Goal: Transaction & Acquisition: Purchase product/service

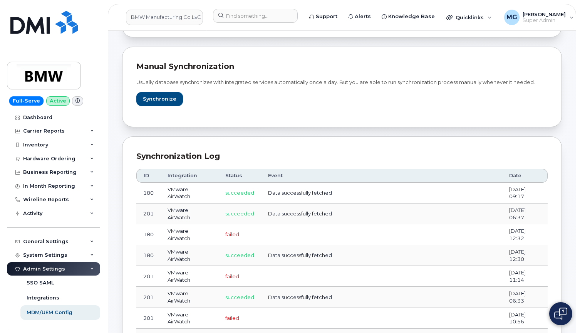
scroll to position [16, 0]
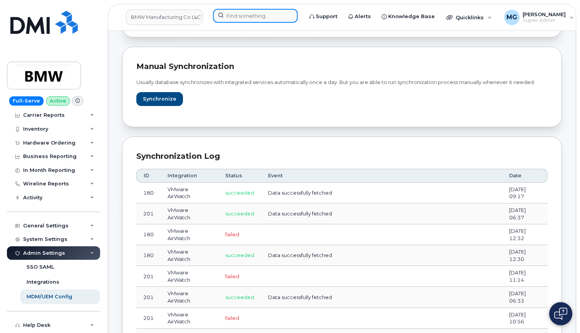
click at [228, 16] on input at bounding box center [255, 16] width 85 height 14
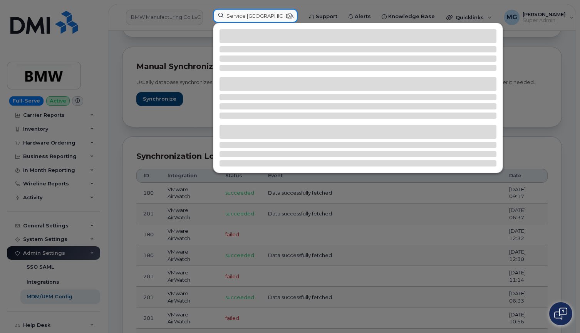
type input "Service New Brunswick"
click at [176, 18] on div at bounding box center [290, 166] width 580 height 333
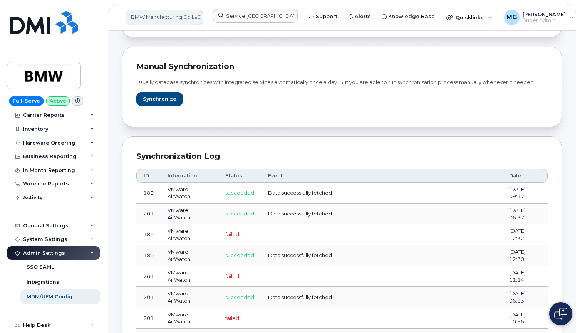
click at [146, 14] on link "BMW Manufacturing Co LLC" at bounding box center [164, 17] width 77 height 15
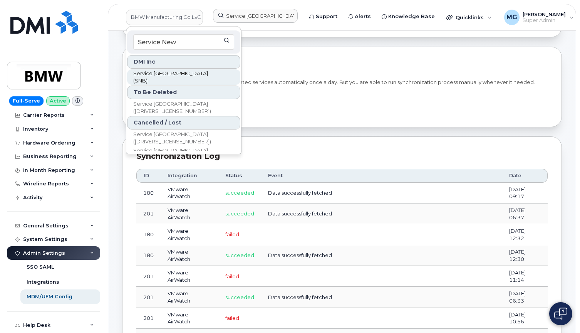
type input "Service New"
click at [147, 75] on span "Service [GEOGRAPHIC_DATA] (SNB)" at bounding box center [177, 77] width 89 height 15
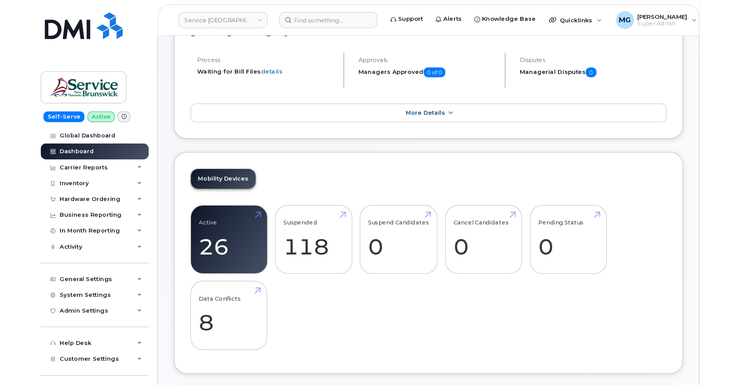
scroll to position [82, 0]
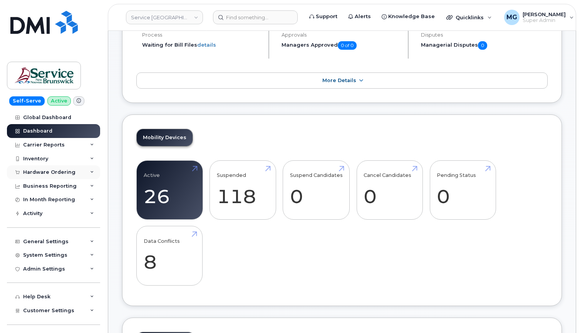
click at [59, 171] on div "Hardware Ordering" at bounding box center [49, 172] width 52 height 6
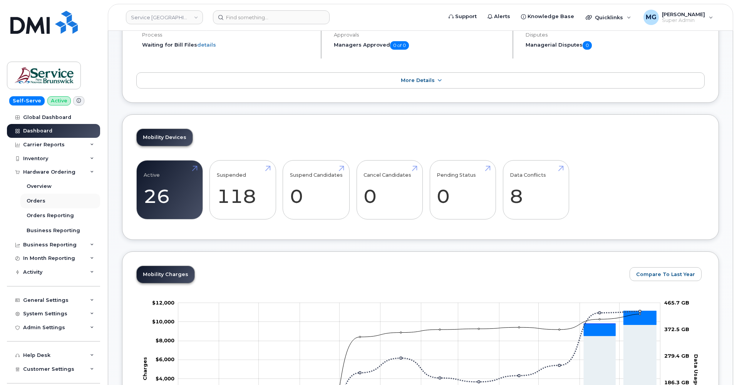
click at [38, 200] on div "Orders" at bounding box center [36, 201] width 19 height 7
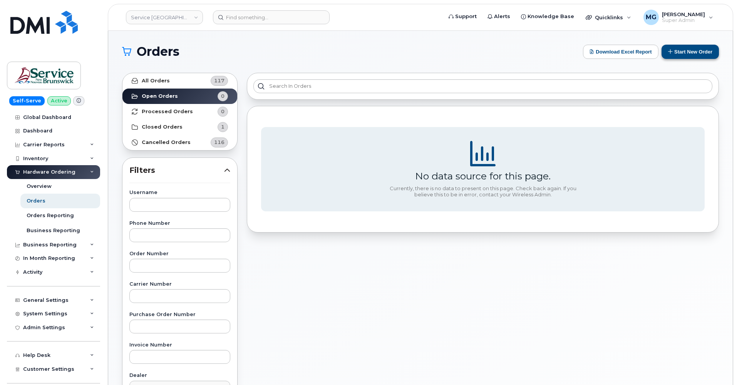
click at [580, 52] on button "Start New Order" at bounding box center [690, 52] width 57 height 14
click at [580, 50] on button "Start New Order" at bounding box center [690, 52] width 57 height 14
click at [580, 49] on button "Start New Order" at bounding box center [690, 52] width 57 height 14
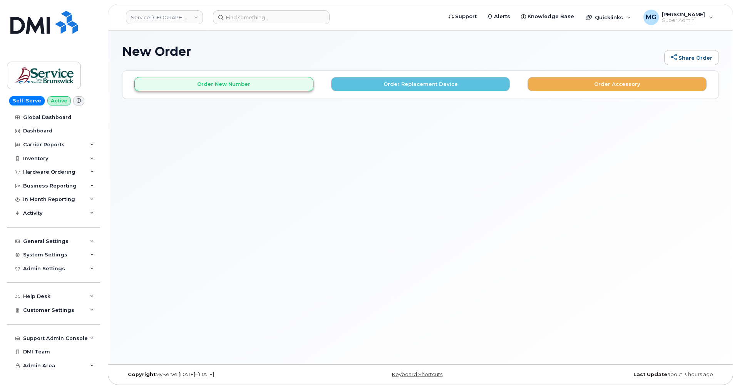
click at [252, 85] on button "Order New Number" at bounding box center [223, 84] width 179 height 14
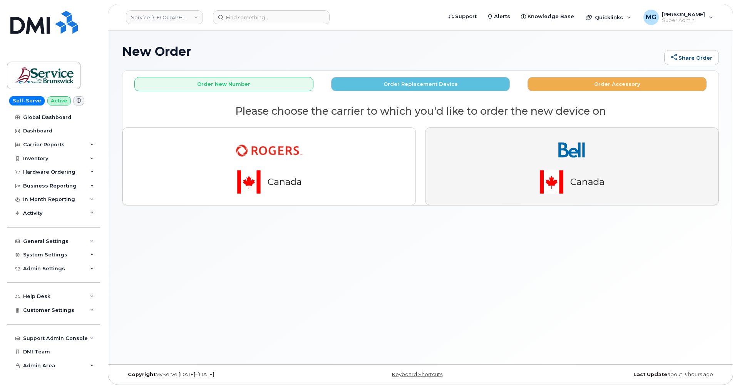
click at [518, 199] on img "button" at bounding box center [572, 166] width 108 height 65
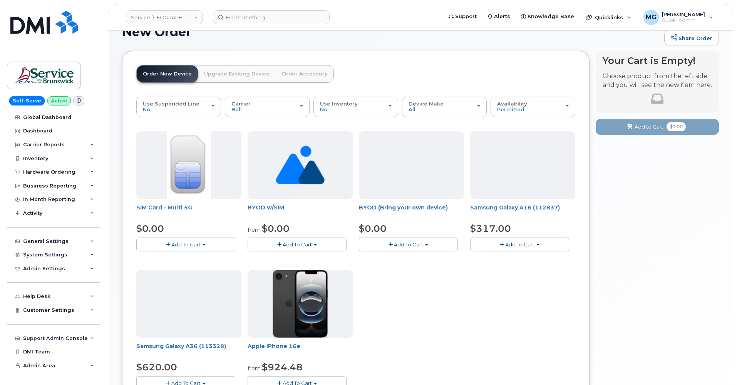
scroll to position [24, 0]
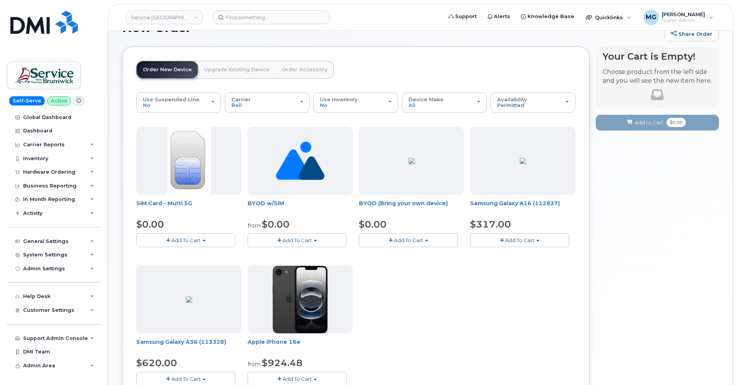
click at [382, 237] on button "Add To Cart" at bounding box center [408, 239] width 99 height 13
click at [383, 262] on link "$0.00 - 30-day activation" at bounding box center [400, 264] width 79 height 10
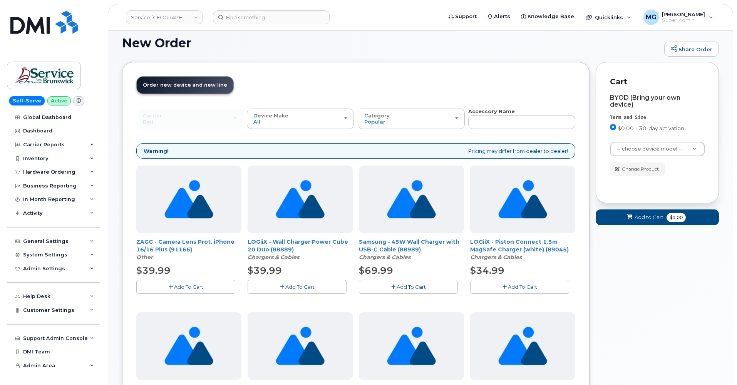
scroll to position [3, 0]
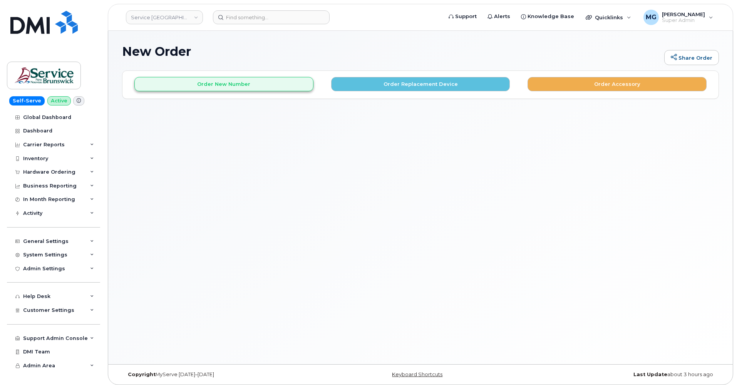
click at [229, 85] on button "Order New Number" at bounding box center [223, 84] width 179 height 14
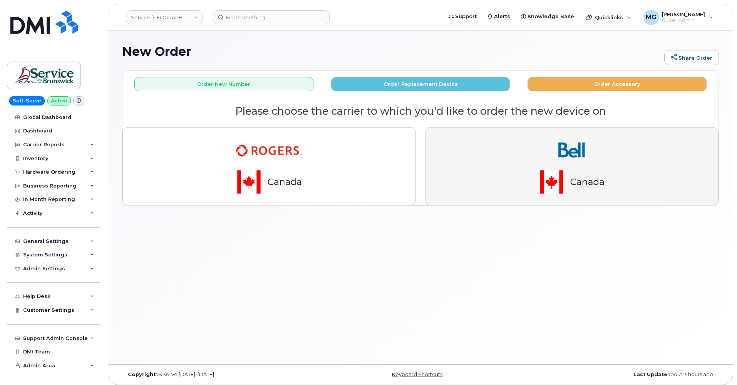
click at [527, 143] on img "button" at bounding box center [572, 166] width 108 height 65
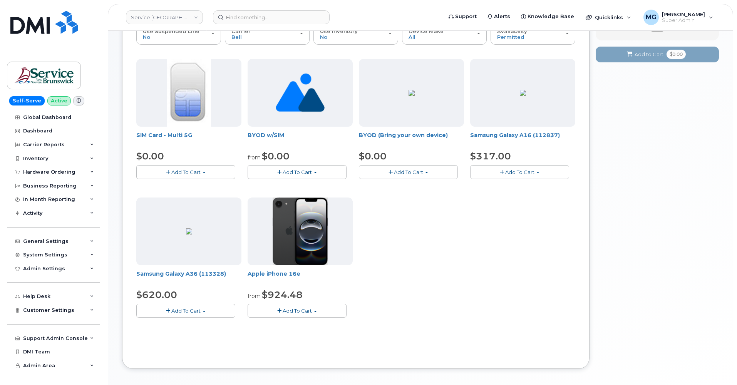
scroll to position [102, 0]
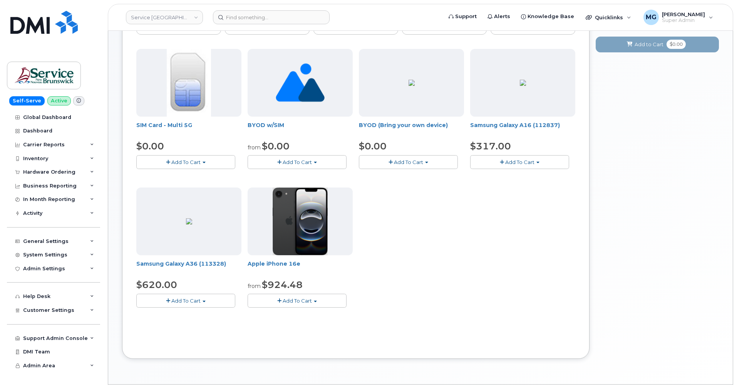
click at [281, 161] on span "button" at bounding box center [279, 162] width 4 height 5
click at [278, 183] on link "$0.00 - 30-Day Activation" at bounding box center [290, 186] width 80 height 10
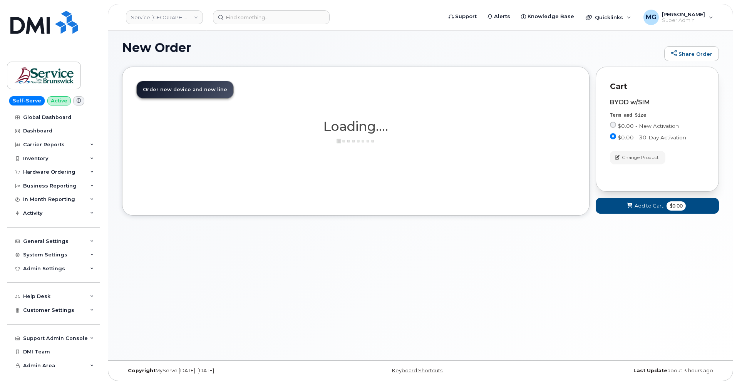
scroll to position [4, 0]
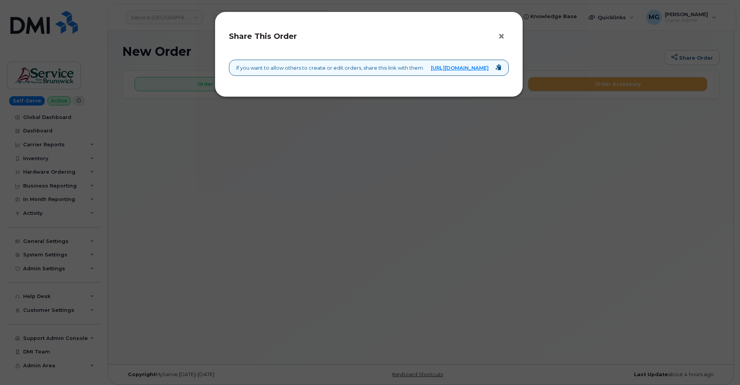
click at [501, 33] on button "×" at bounding box center [503, 37] width 11 height 12
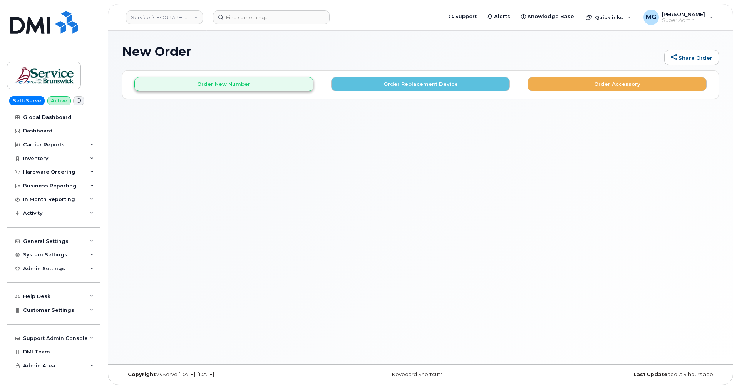
click at [238, 81] on button "Order New Number" at bounding box center [223, 84] width 179 height 14
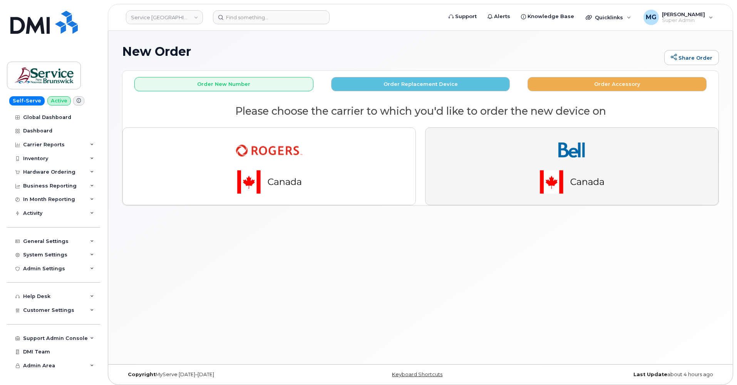
click at [512, 161] on button "button" at bounding box center [572, 167] width 294 height 78
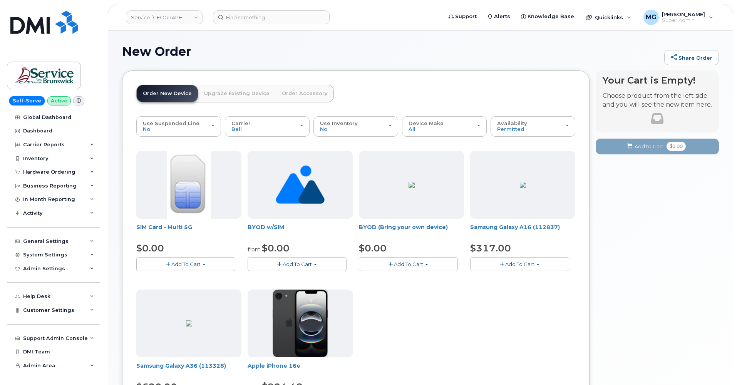
click at [388, 262] on button "Add To Cart" at bounding box center [408, 263] width 99 height 13
click at [388, 287] on link "$0.00 - 30-day activation" at bounding box center [400, 288] width 79 height 10
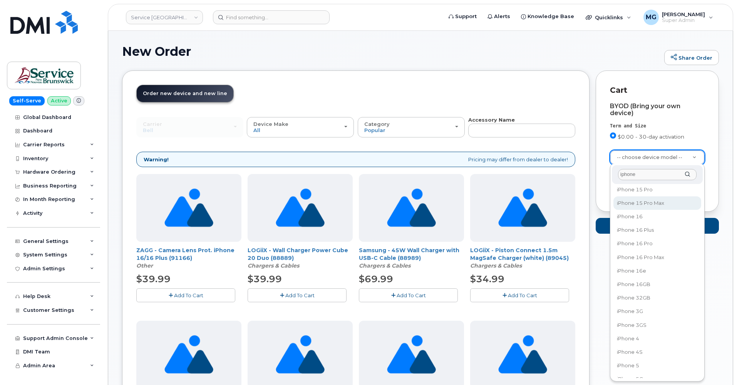
scroll to position [240, 0]
type input "iphone"
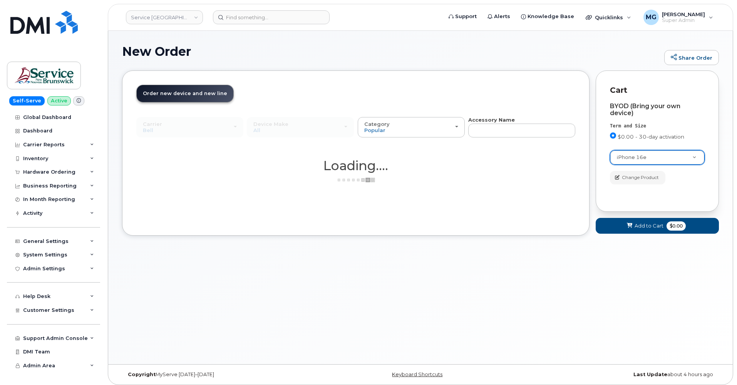
select select "3304"
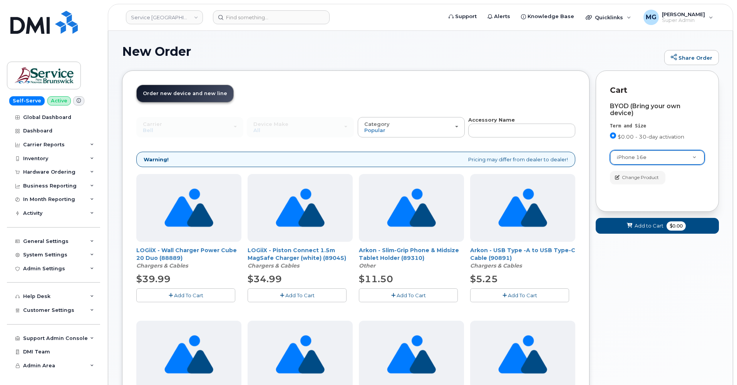
click at [641, 225] on span "Add to Cart" at bounding box center [649, 225] width 29 height 7
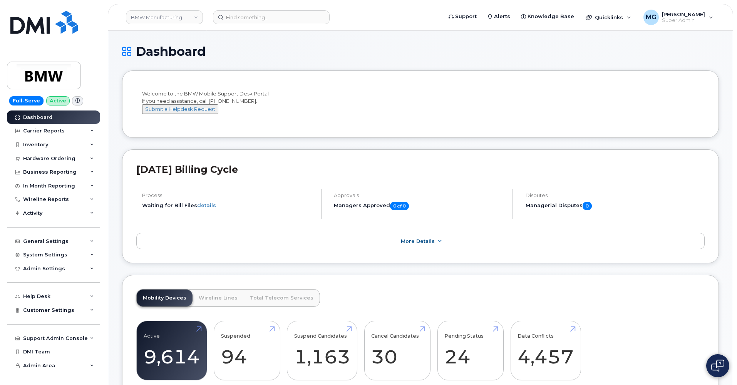
scroll to position [873, 0]
